Goal: Transaction & Acquisition: Purchase product/service

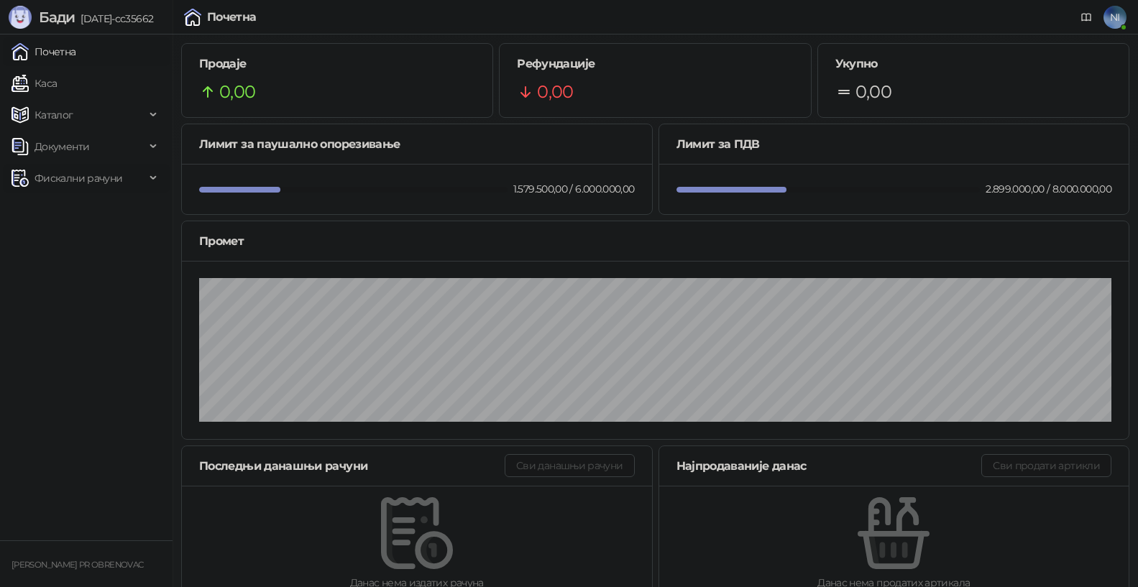
click at [154, 178] on icon at bounding box center [154, 178] width 7 height 0
click at [114, 209] on link "Издати рачуни" at bounding box center [65, 210] width 96 height 29
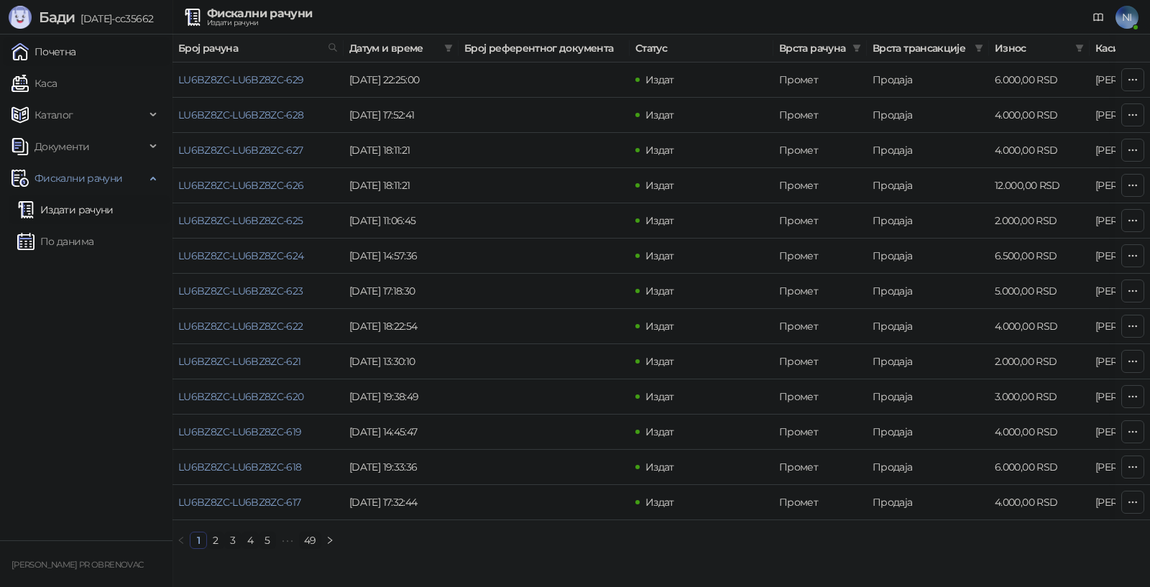
click at [65, 45] on link "Почетна" at bounding box center [44, 51] width 65 height 29
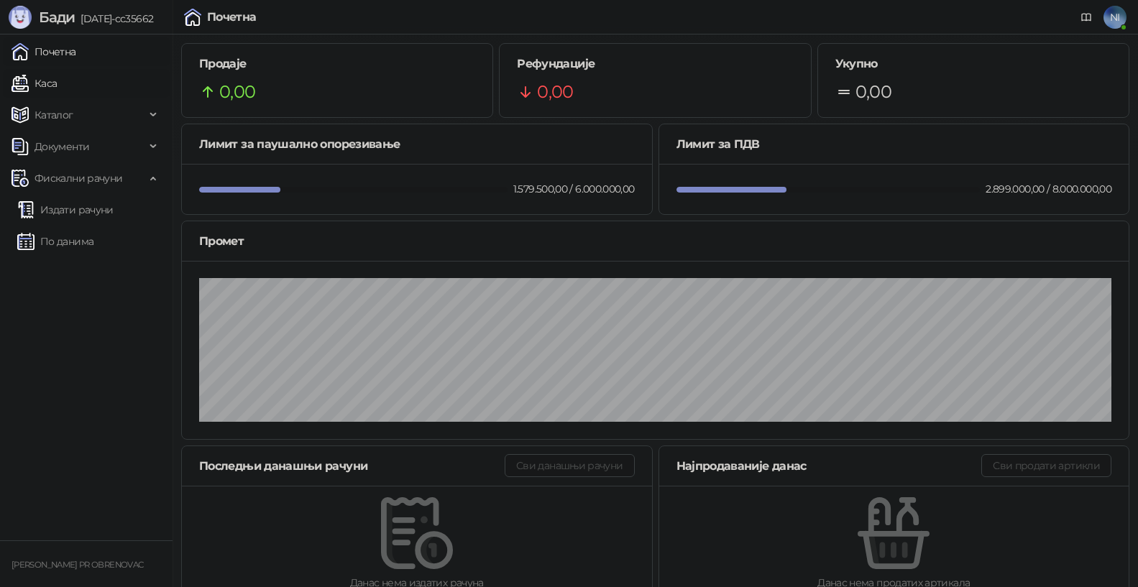
click at [57, 88] on link "Каса" at bounding box center [34, 83] width 45 height 29
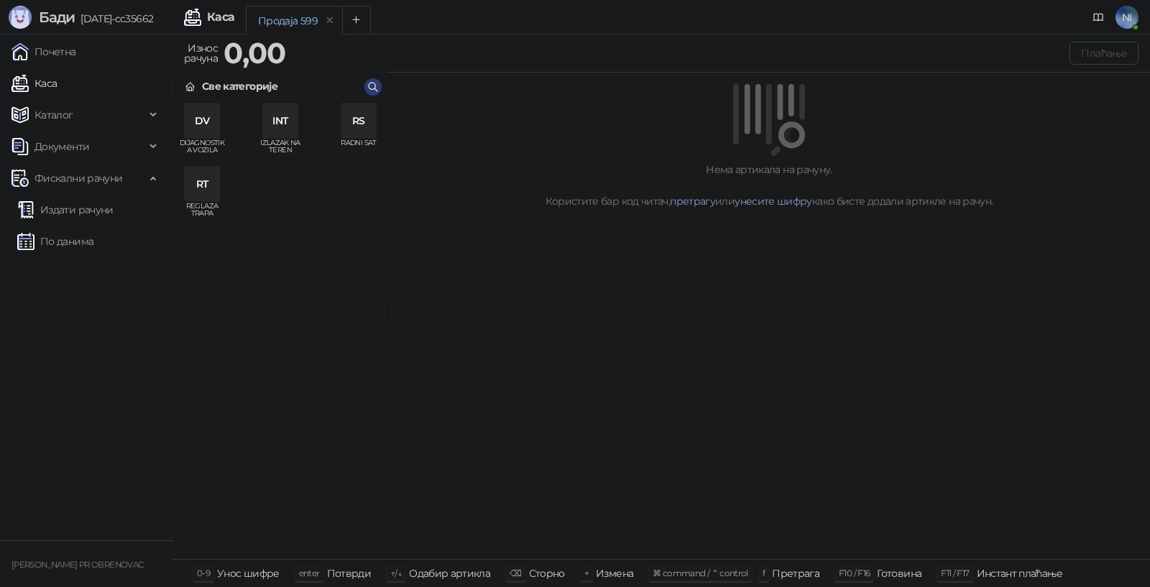
click at [208, 127] on div "DV" at bounding box center [202, 121] width 35 height 35
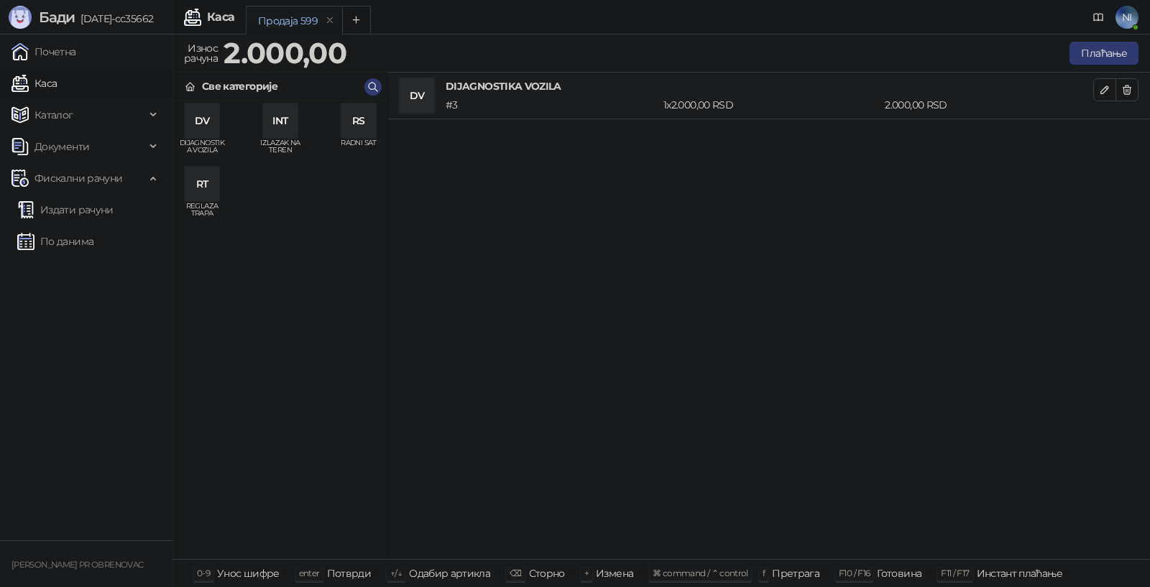
click at [350, 127] on div "RS" at bounding box center [358, 121] width 35 height 35
click at [211, 191] on div "RT" at bounding box center [202, 184] width 35 height 35
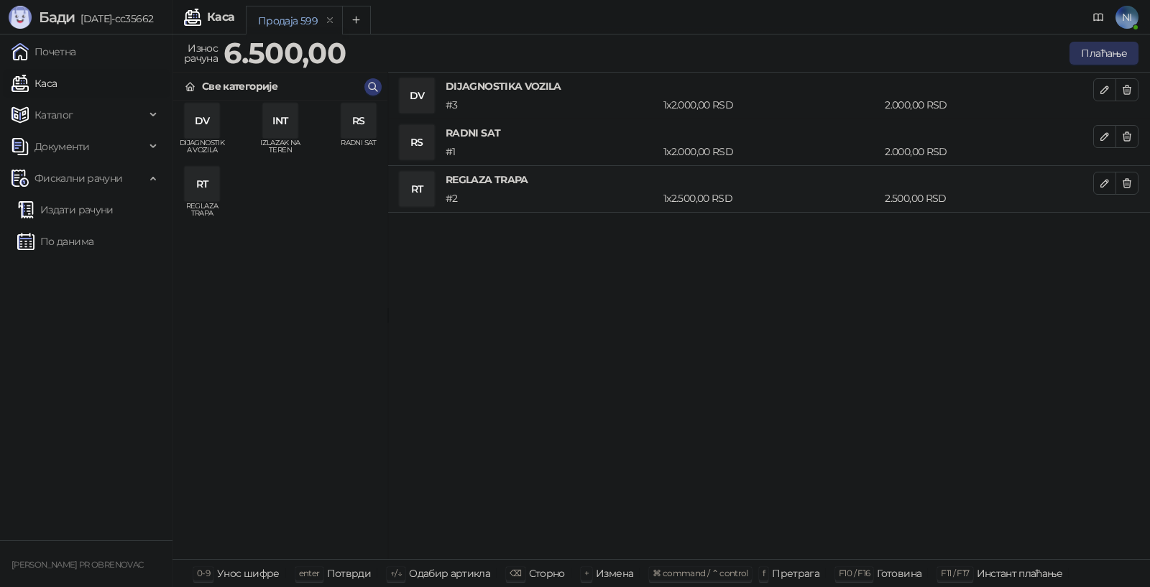
click at [1109, 54] on button "Плаћање" at bounding box center [1104, 53] width 69 height 23
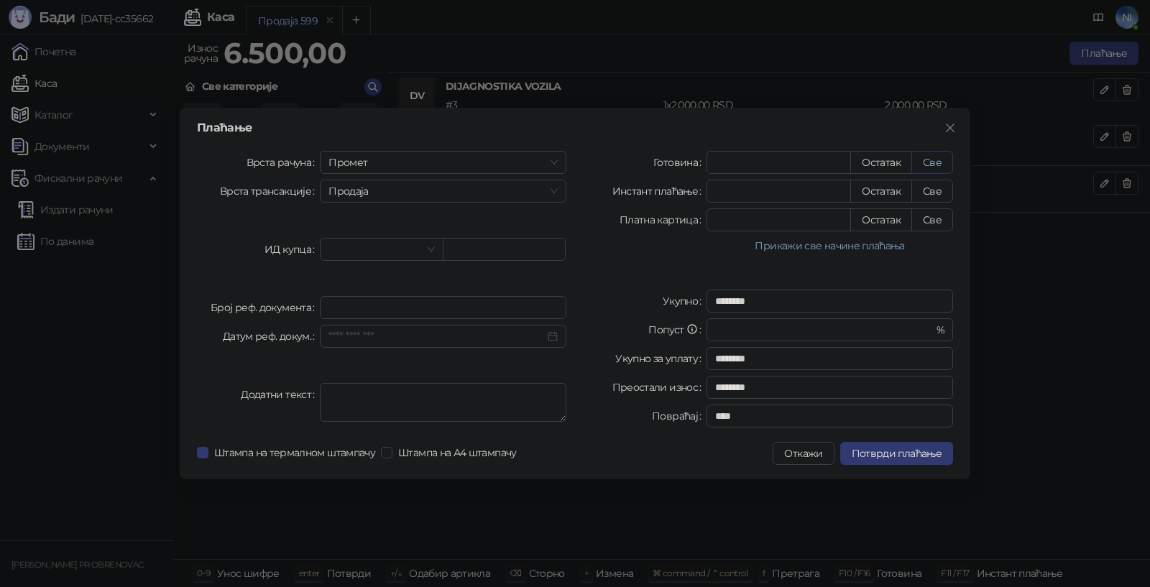
click at [925, 159] on button "Све" at bounding box center [933, 162] width 42 height 23
type input "****"
click at [920, 448] on span "Потврди плаћање" at bounding box center [897, 453] width 90 height 13
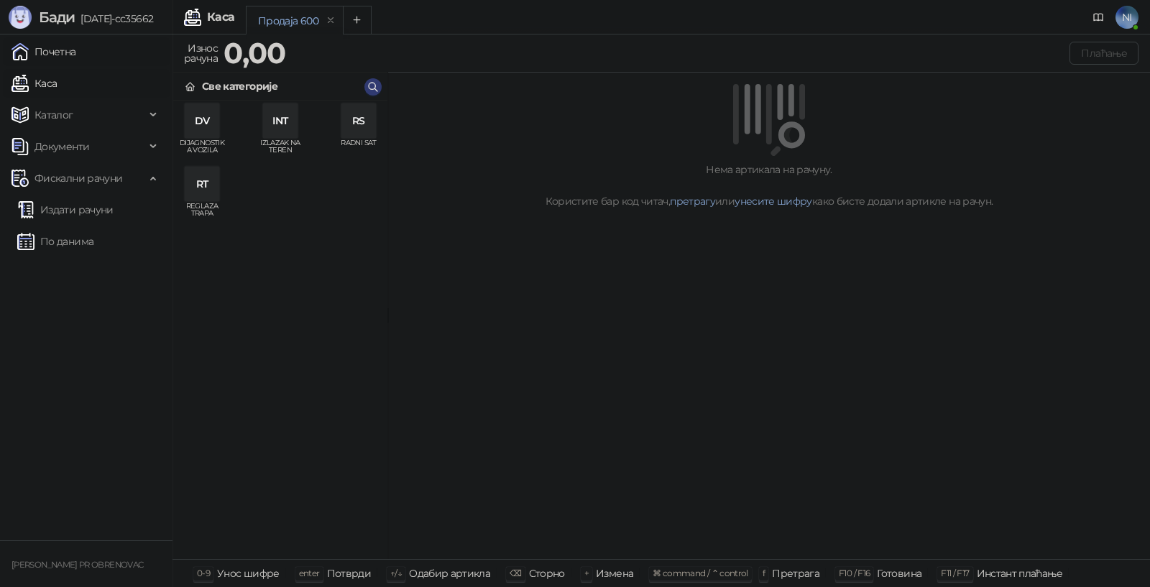
click at [72, 59] on link "Почетна" at bounding box center [44, 51] width 65 height 29
